Goal: Entertainment & Leisure: Consume media (video, audio)

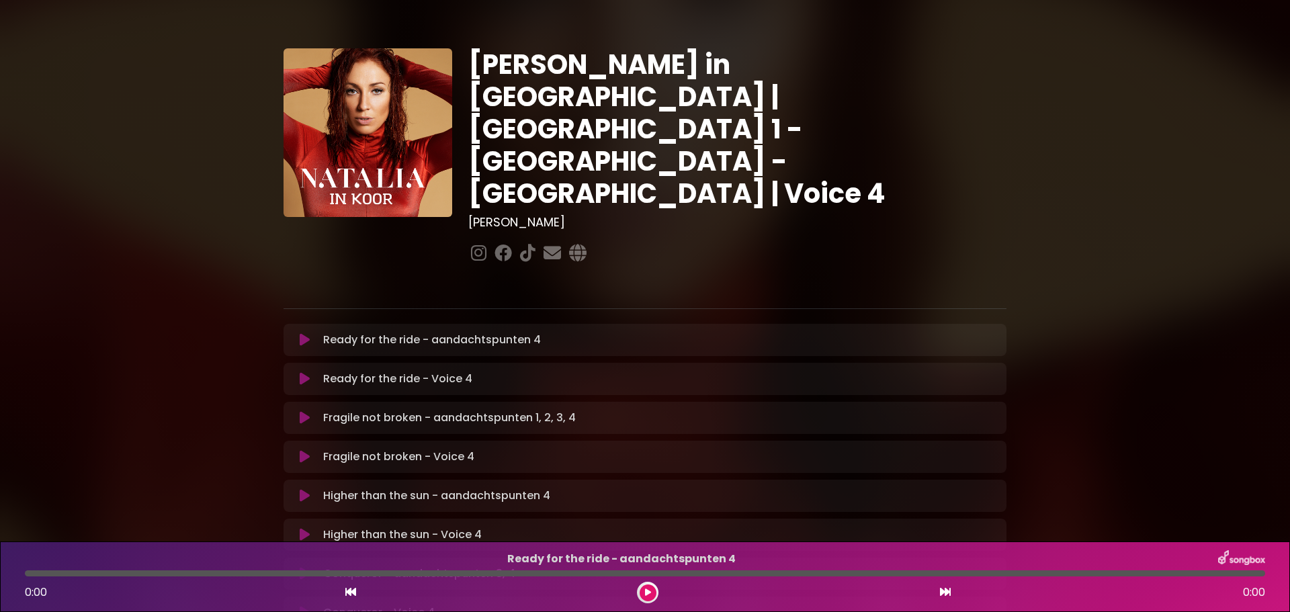
click at [304, 372] on icon at bounding box center [305, 378] width 10 height 13
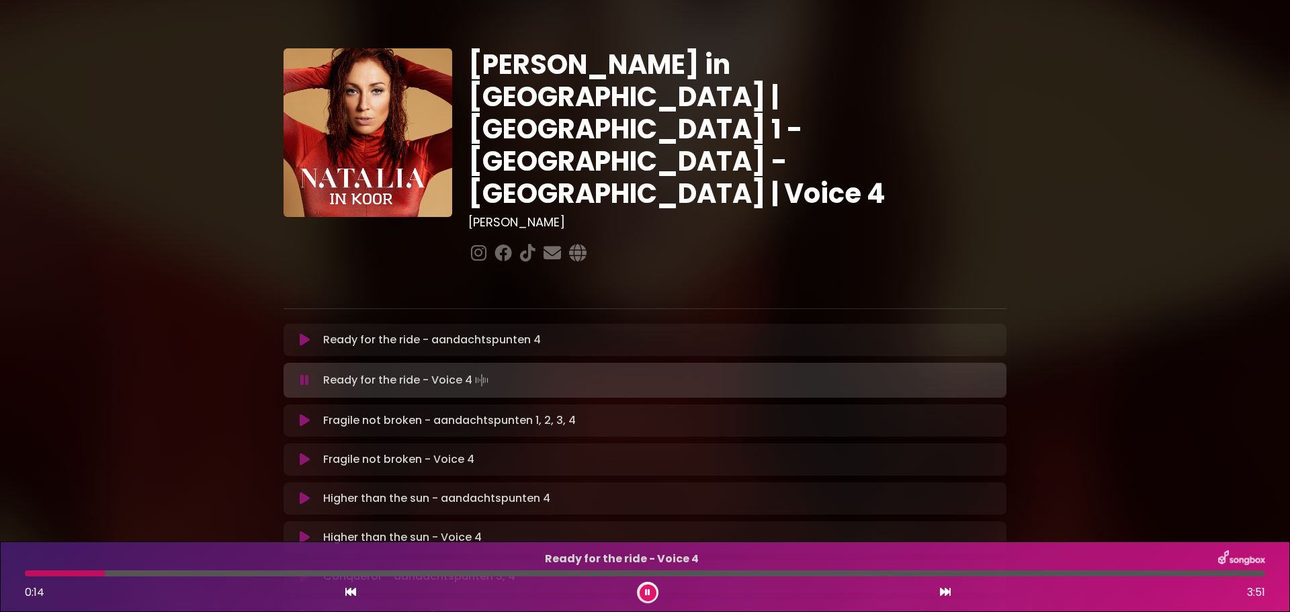
click at [105, 571] on div at bounding box center [645, 573] width 1240 height 6
click at [161, 572] on div at bounding box center [645, 573] width 1240 height 6
click at [124, 568] on div "Ready for the ride - Voice 4 0:59 3:51" at bounding box center [645, 576] width 1256 height 53
click at [124, 572] on div at bounding box center [74, 573] width 99 height 6
click at [194, 573] on div at bounding box center [645, 573] width 1240 height 6
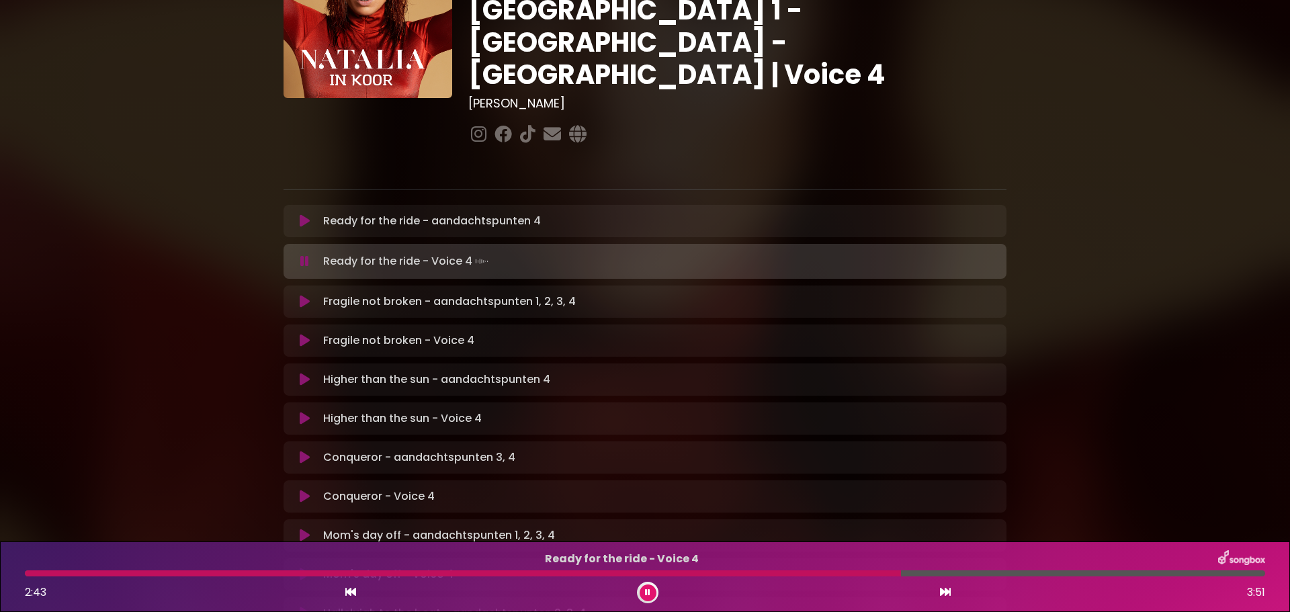
scroll to position [202, 0]
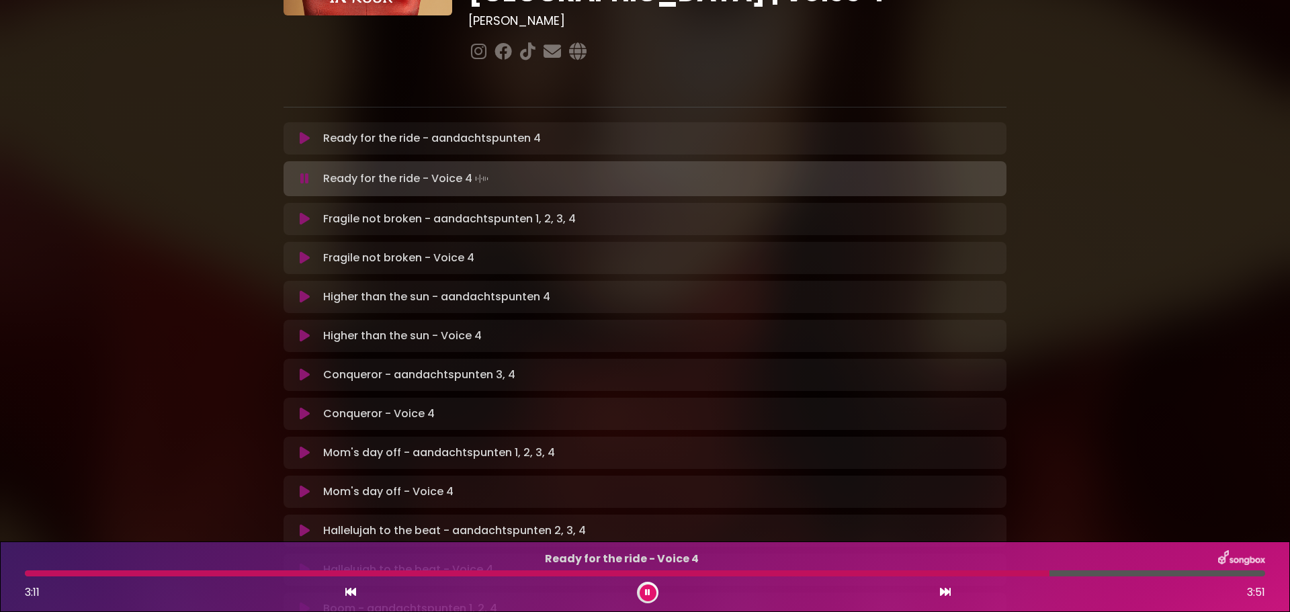
click at [296, 251] on button at bounding box center [305, 257] width 26 height 13
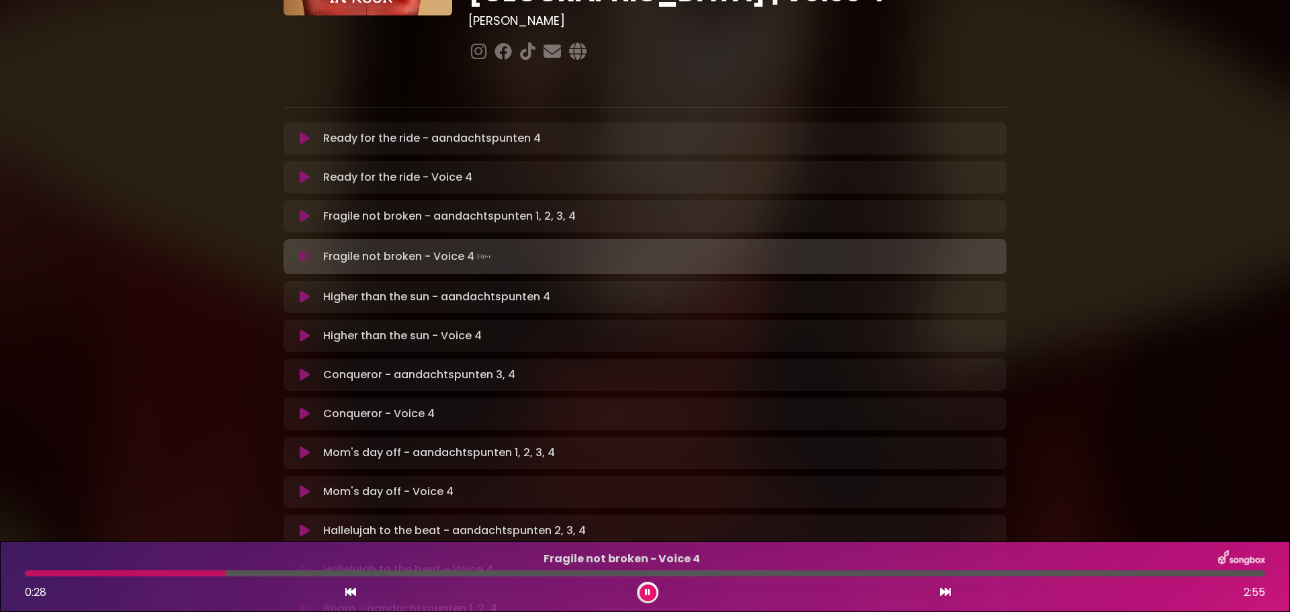
click at [225, 574] on div at bounding box center [645, 573] width 1240 height 6
click at [286, 574] on div at bounding box center [645, 573] width 1240 height 6
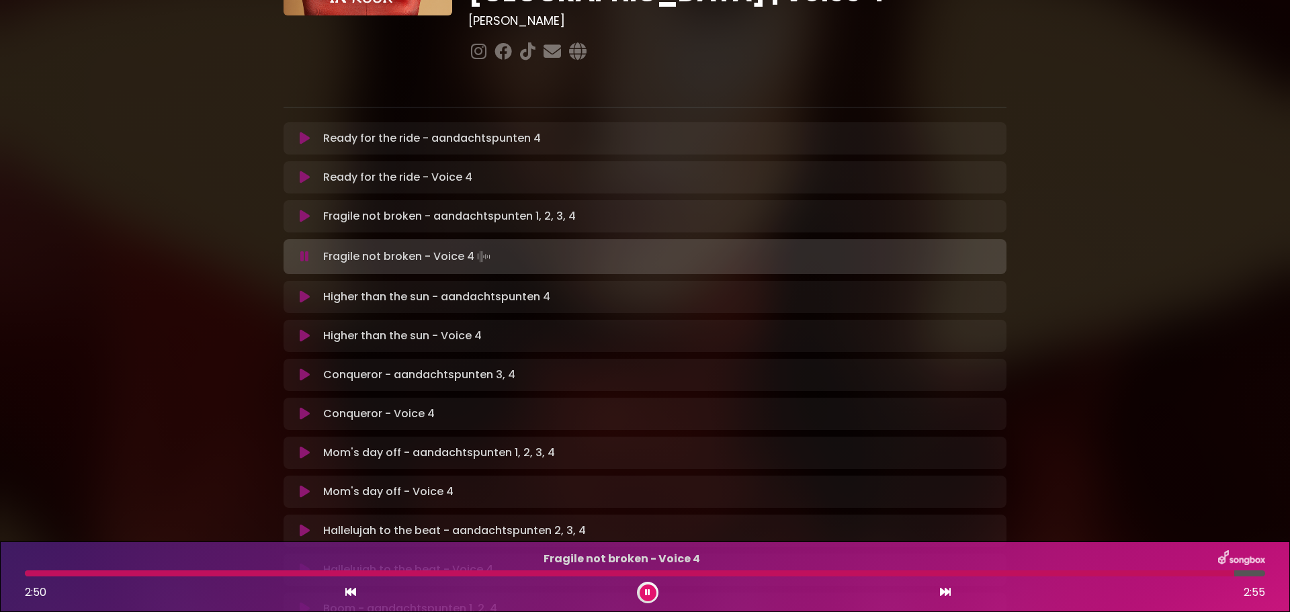
click at [302, 329] on icon at bounding box center [305, 335] width 10 height 13
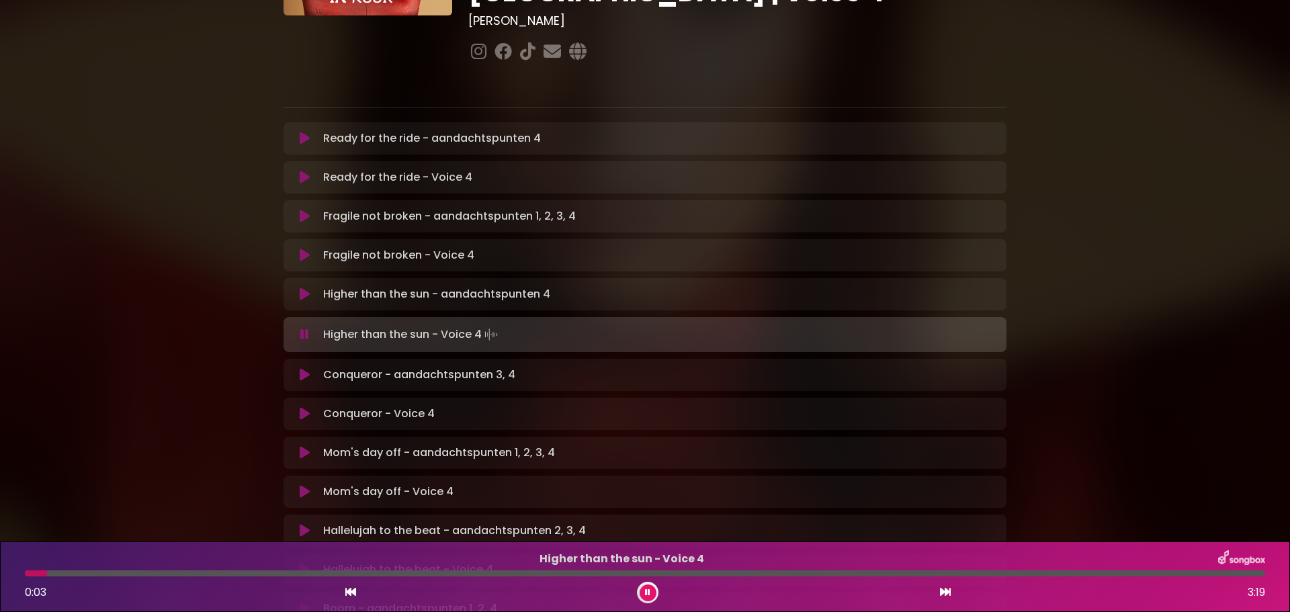
click at [111, 570] on div "Higher than the sun - Voice 4 0:03 3:19" at bounding box center [645, 576] width 1256 height 53
click at [118, 574] on div at bounding box center [645, 573] width 1240 height 6
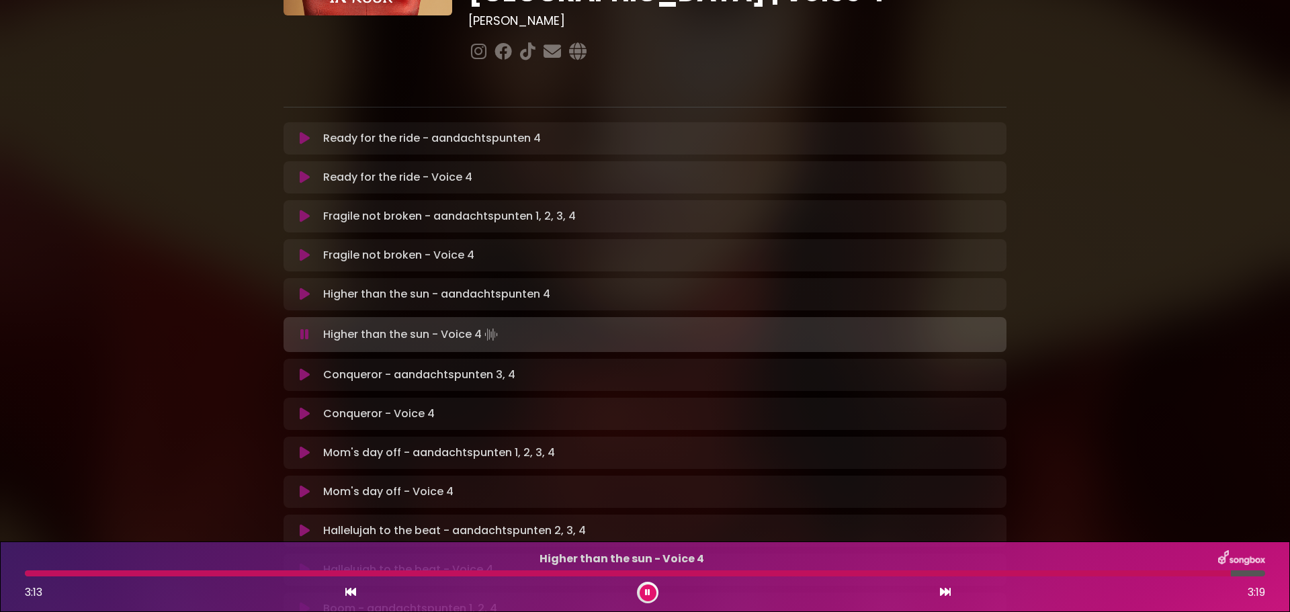
click at [302, 407] on icon at bounding box center [305, 413] width 10 height 13
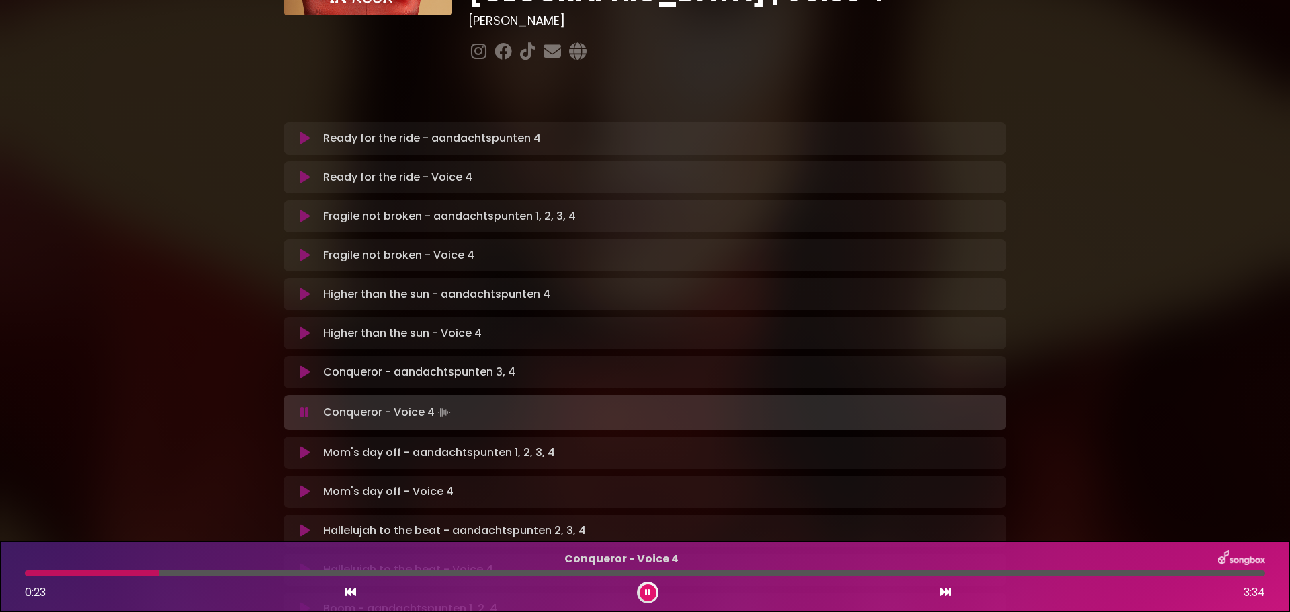
click at [647, 595] on icon at bounding box center [647, 592] width 5 height 8
